Goal: Check status: Check status

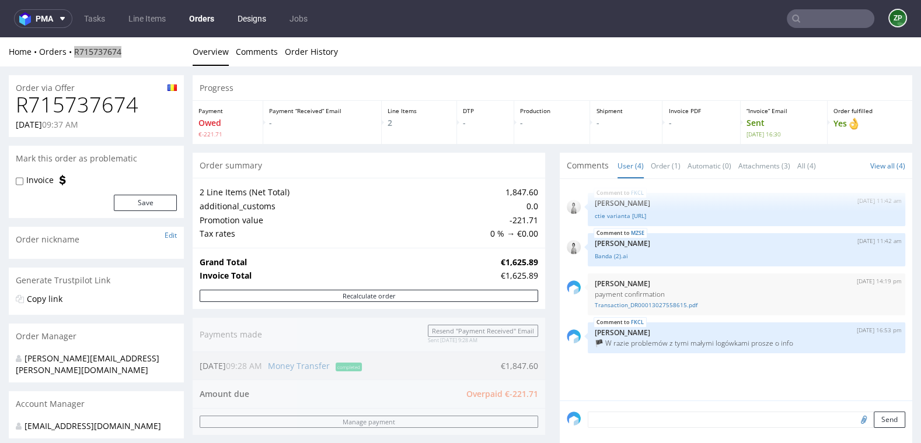
click at [249, 17] on link "Designs" at bounding box center [251, 18] width 43 height 19
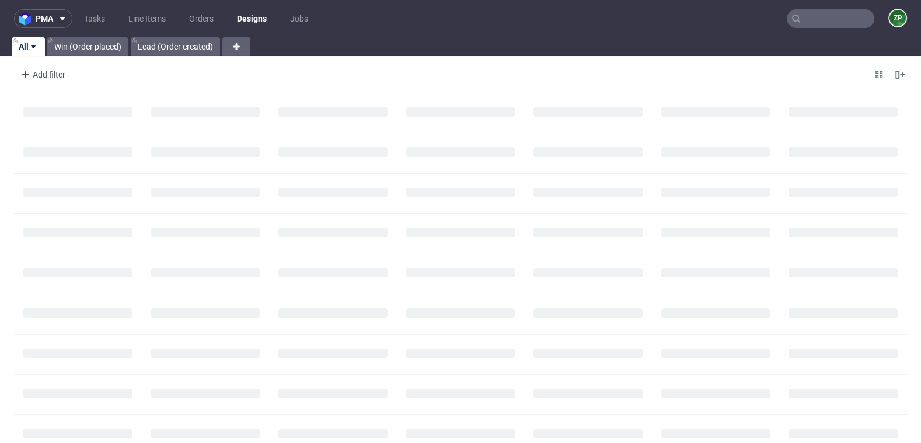
click at [179, 20] on ul "Tasks Line Items Orders Designs Jobs" at bounding box center [195, 18] width 247 height 19
click at [195, 19] on link "Orders" at bounding box center [201, 18] width 39 height 19
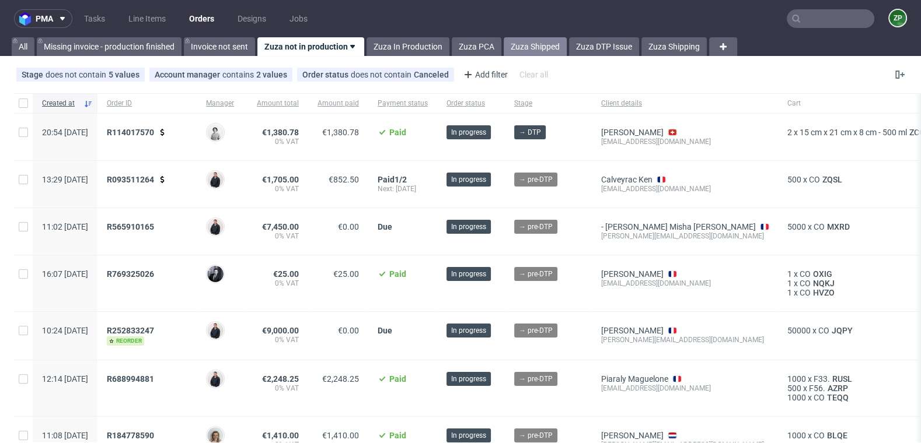
click at [533, 41] on link "Zuza Shipped" at bounding box center [534, 46] width 63 height 19
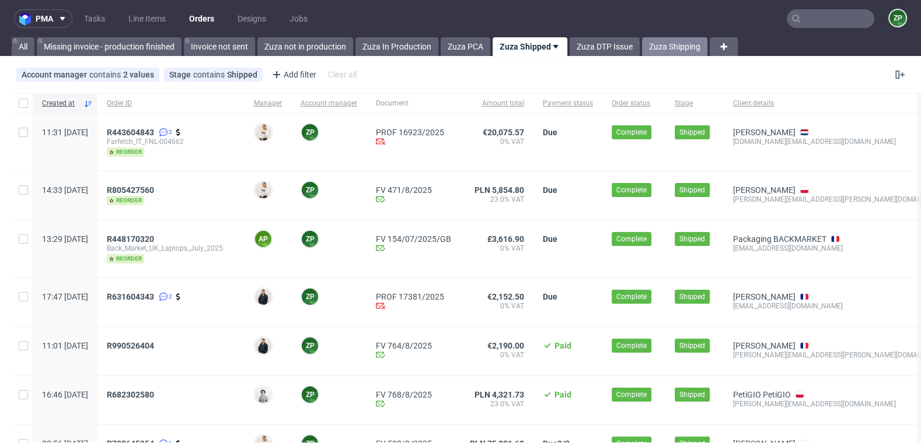
click at [671, 53] on link "Zuza Shipping" at bounding box center [674, 46] width 65 height 19
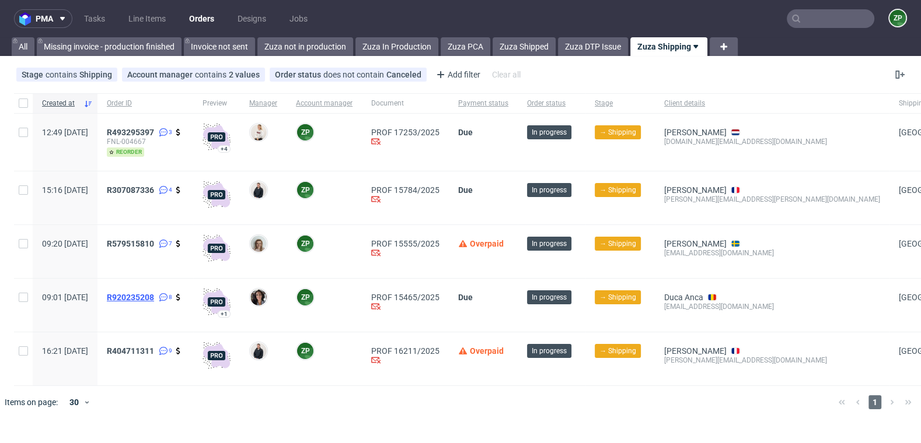
click at [154, 293] on span "R920235208" at bounding box center [130, 297] width 47 height 9
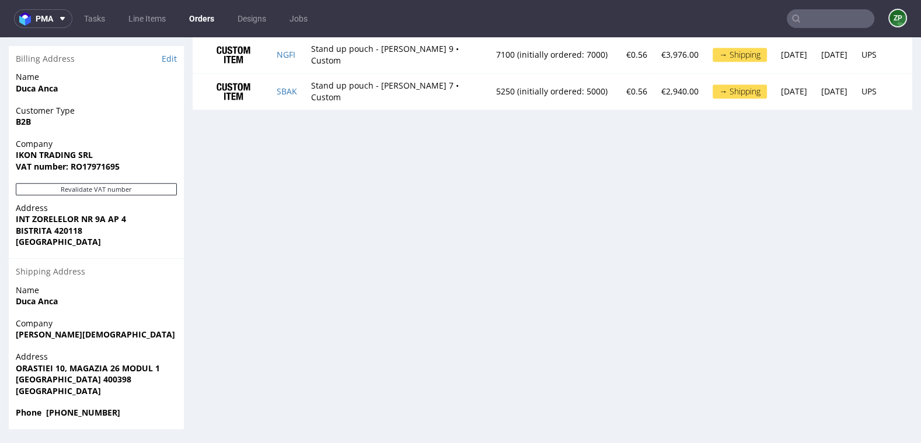
scroll to position [677, 0]
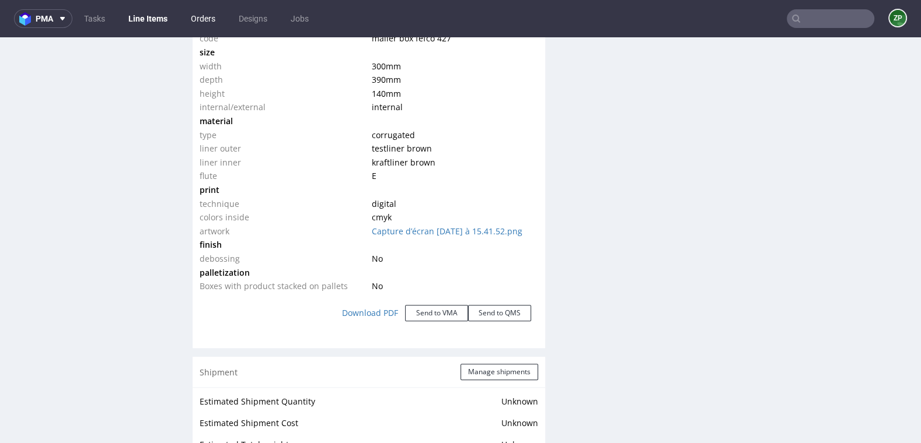
scroll to position [3, 0]
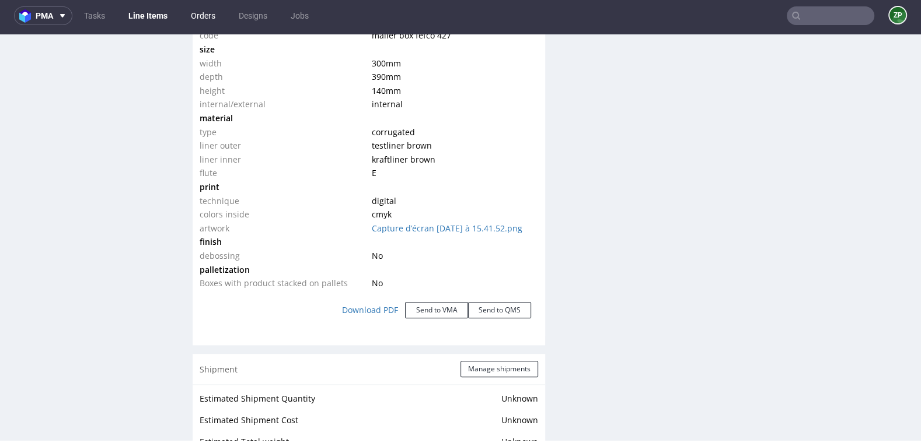
click at [197, 8] on link "Orders" at bounding box center [203, 15] width 39 height 19
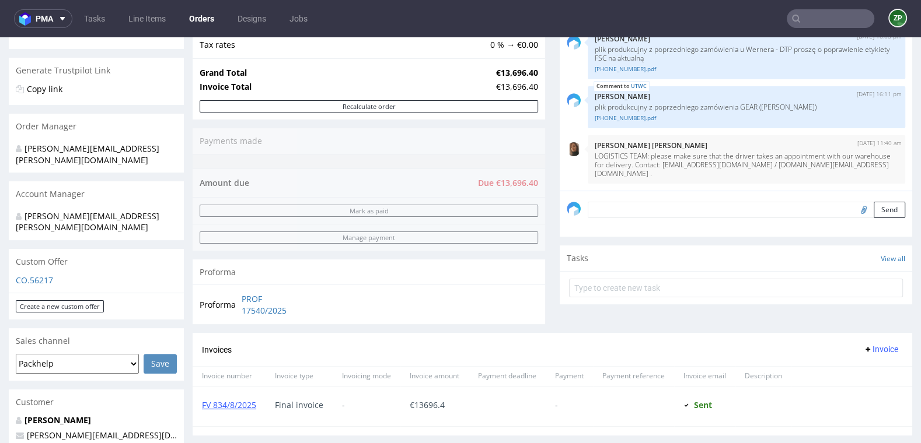
scroll to position [211, 0]
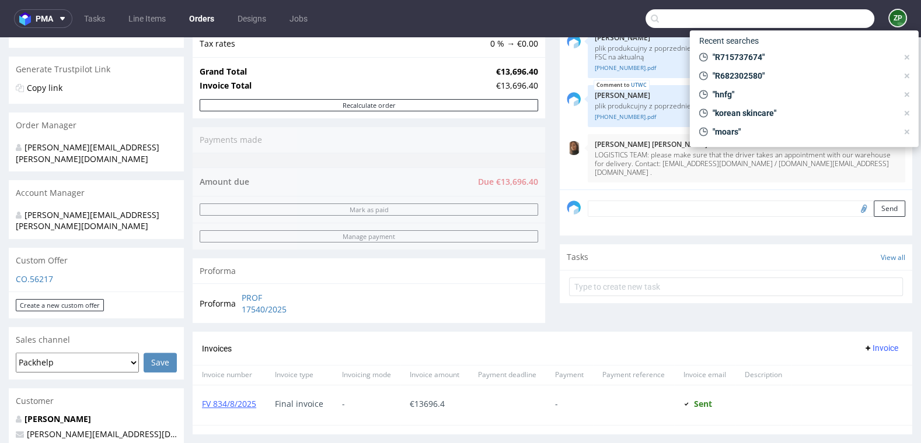
click at [801, 16] on input "text" at bounding box center [759, 18] width 229 height 19
paste input "R256346489"
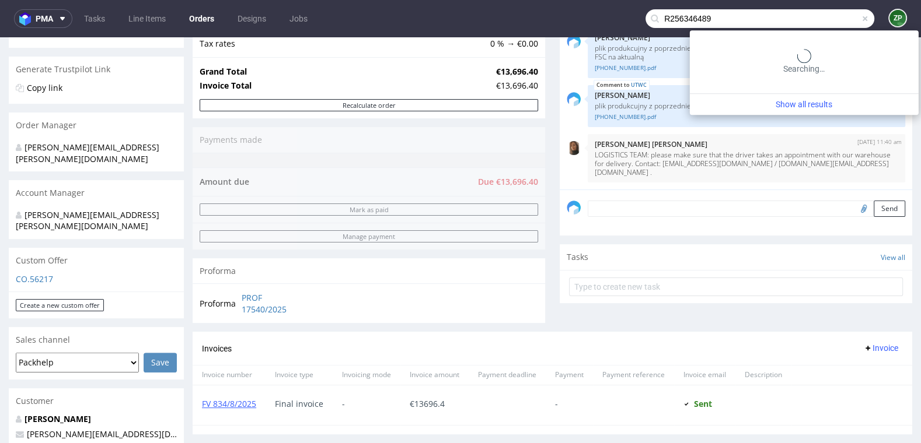
type input "R256346489"
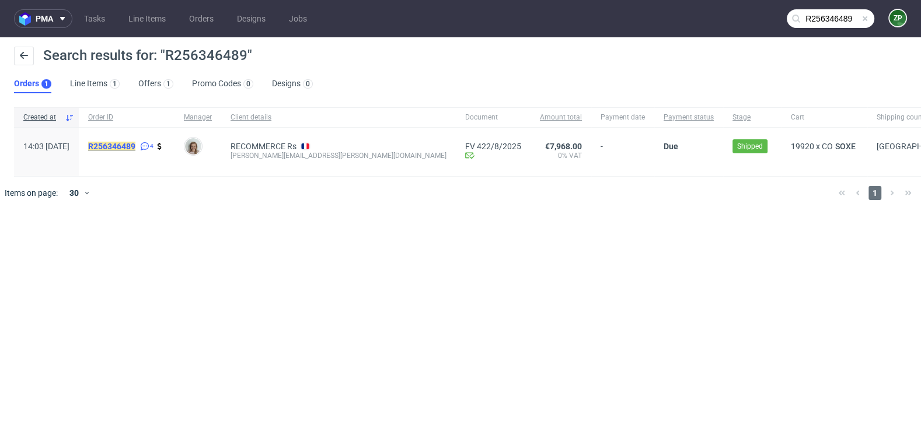
click at [135, 149] on mark "R256346489" at bounding box center [111, 146] width 47 height 9
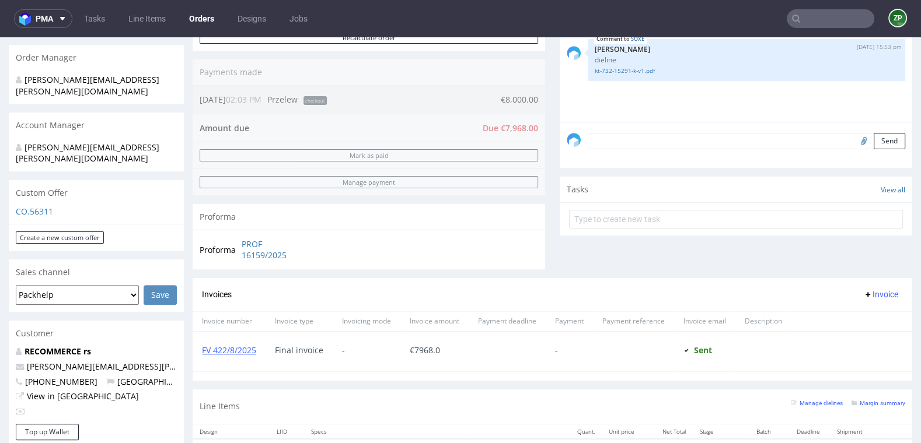
scroll to position [407, 0]
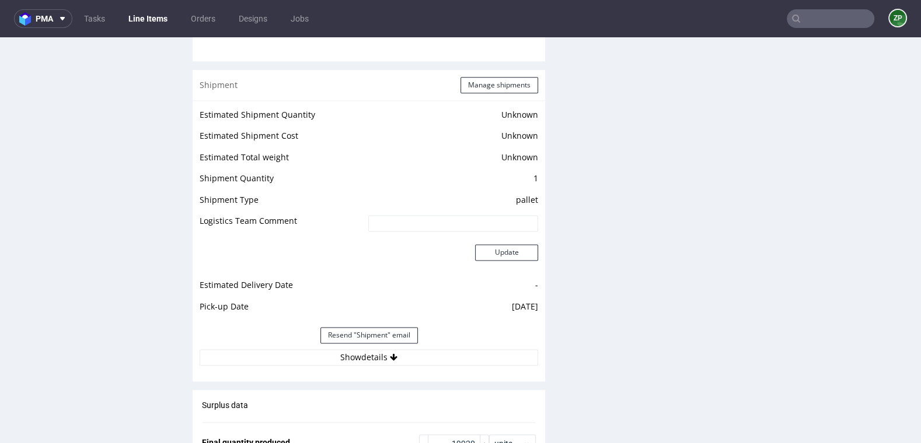
scroll to position [1535, 0]
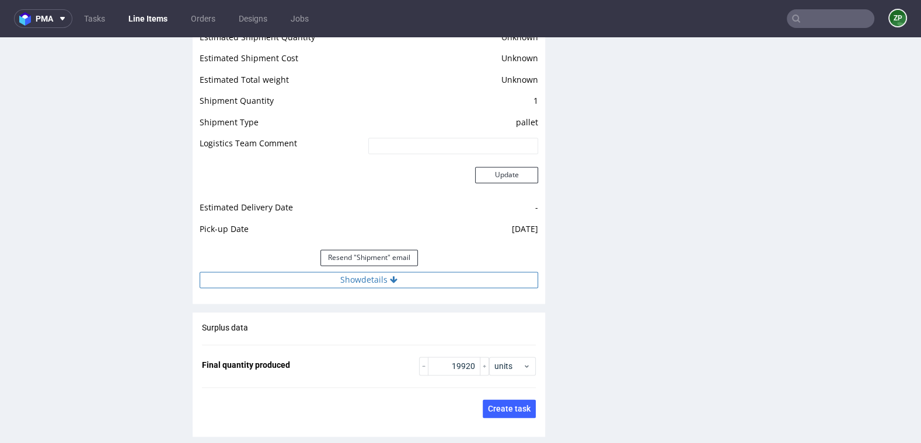
click at [378, 277] on button "Show details" at bounding box center [369, 280] width 338 height 16
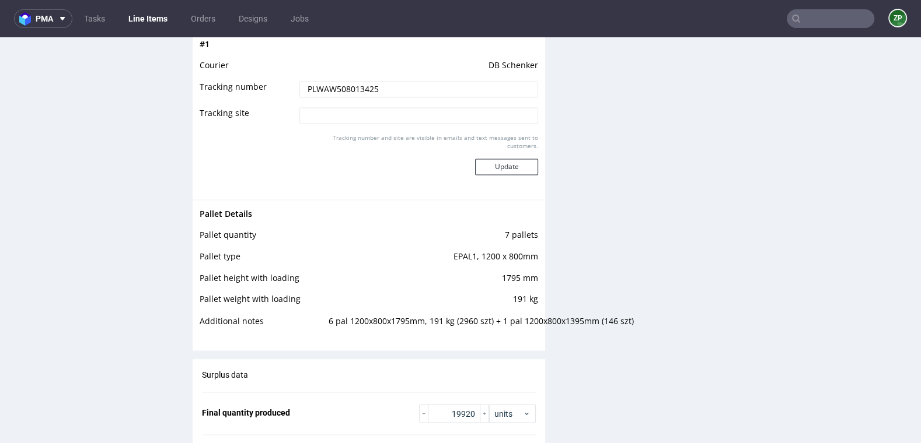
scroll to position [1825, 0]
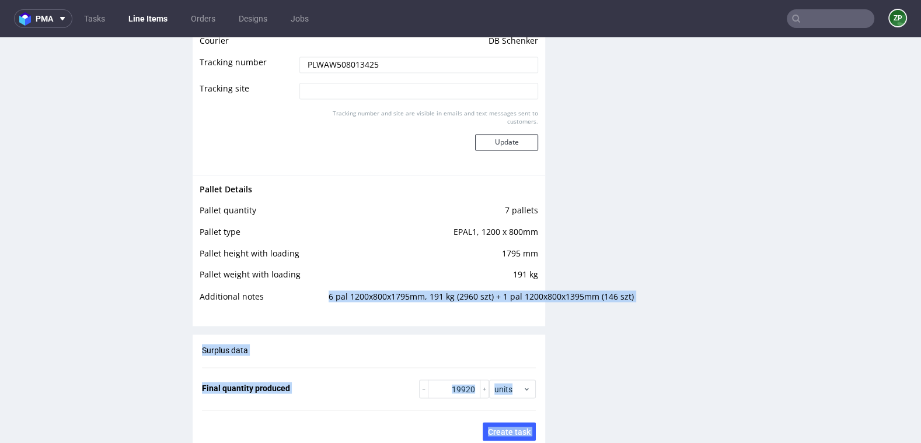
drag, startPoint x: 320, startPoint y: 289, endPoint x: 639, endPoint y: 292, distance: 319.1
copy div "6 pal 1200x800x1795mm, 191 kg (2960 szt) + 1 pal 1200x800x1395mm (146 szt) Surp…"
drag, startPoint x: 321, startPoint y: 291, endPoint x: 628, endPoint y: 289, distance: 307.4
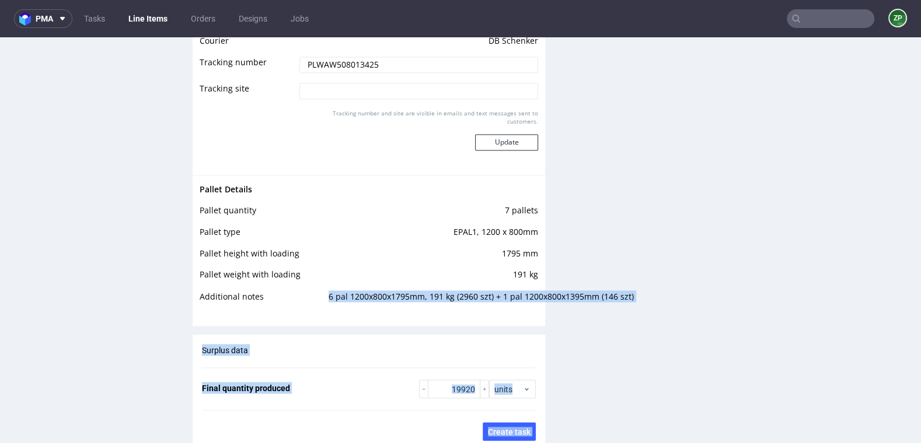
drag, startPoint x: 324, startPoint y: 290, endPoint x: 634, endPoint y: 288, distance: 309.8
copy div "6 pal 1200x800x1795mm, 191 kg (2960 szt) + 1 pal 1200x800x1395mm (146 szt) Surp…"
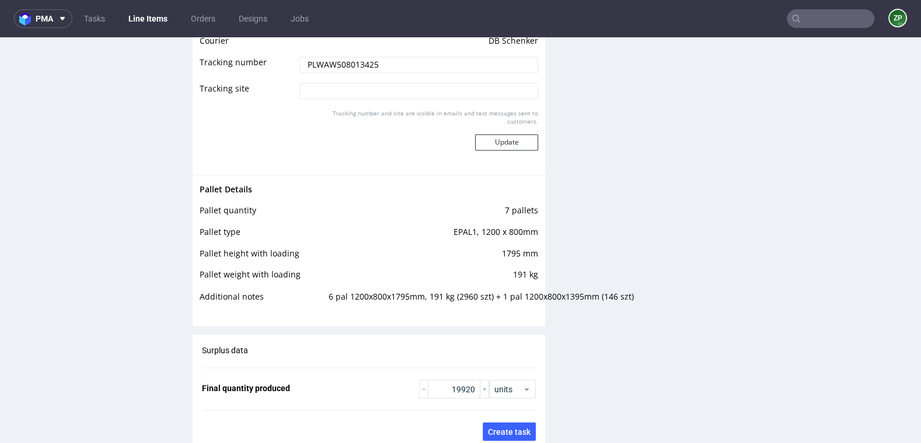
click at [347, 315] on div "Shipment Manage shipments Estimated Shipment Quantity Unknown Estimated Shipmen…" at bounding box center [369, 14] width 352 height 624
drag, startPoint x: 323, startPoint y: 289, endPoint x: 535, endPoint y: 290, distance: 212.3
click at [535, 290] on td "6 pal 1200x800x1795mm, 191 kg (2960 szt) + 1 pal 1200x800x1395mm (146 szt)" at bounding box center [432, 300] width 212 height 22
drag, startPoint x: 627, startPoint y: 293, endPoint x: 552, endPoint y: 286, distance: 75.1
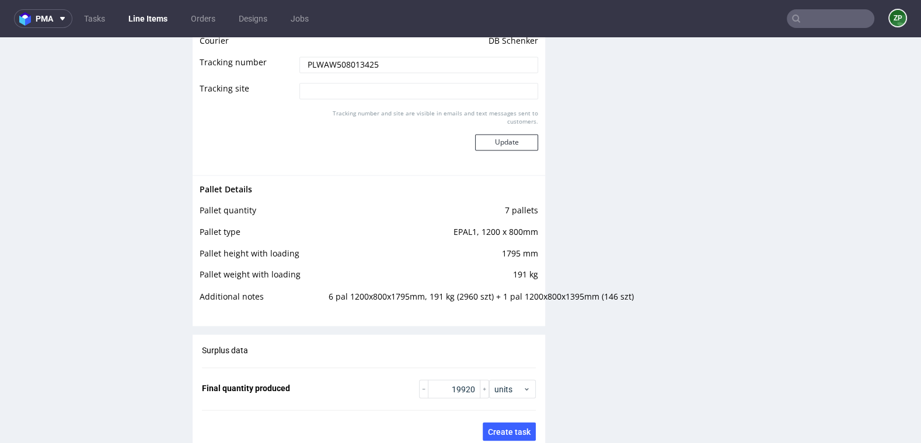
click at [538, 290] on td "6 pal 1200x800x1795mm, 191 kg (2960 szt) + 1 pal 1200x800x1395mm (146 szt)" at bounding box center [432, 300] width 212 height 22
copy td "6 pal 1200x800x1795mm, 191 kg (2960 szt) + 1 pal 1200x800x1395mm (146 szt)"
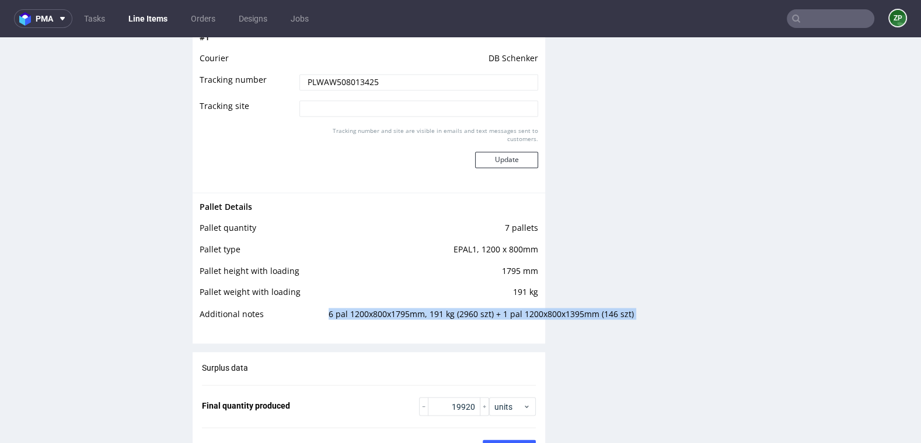
scroll to position [1808, 0]
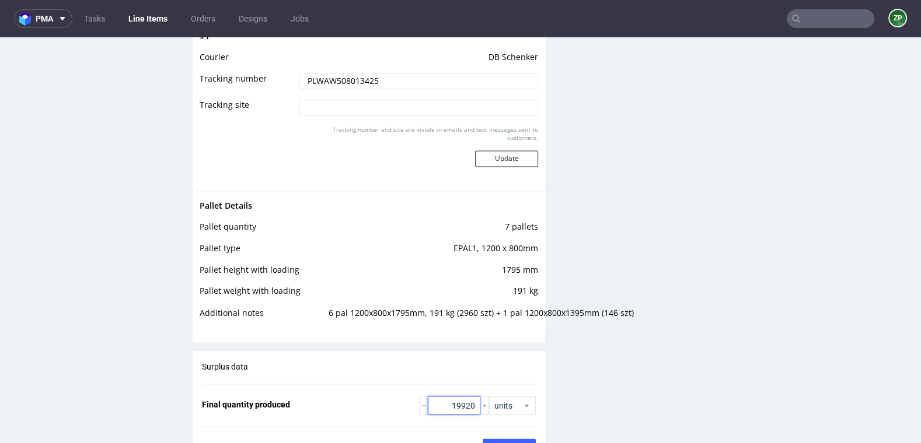
click at [460, 405] on input "19920" at bounding box center [454, 405] width 53 height 19
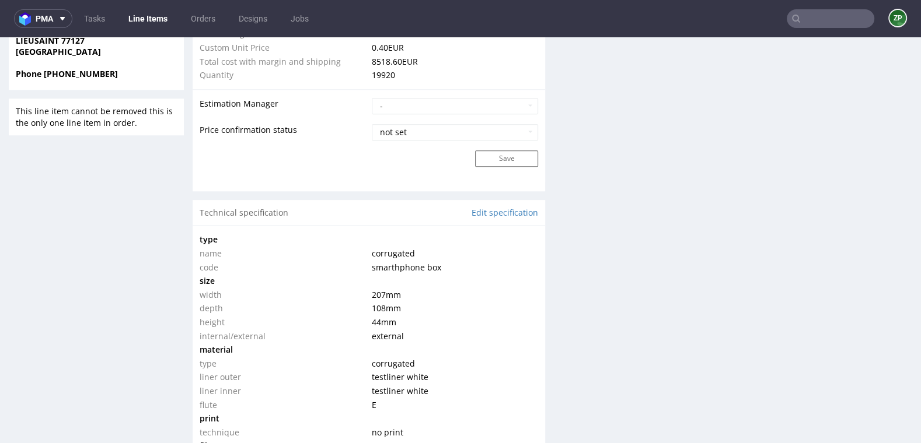
scroll to position [877, 0]
